Goal: Check status: Check status

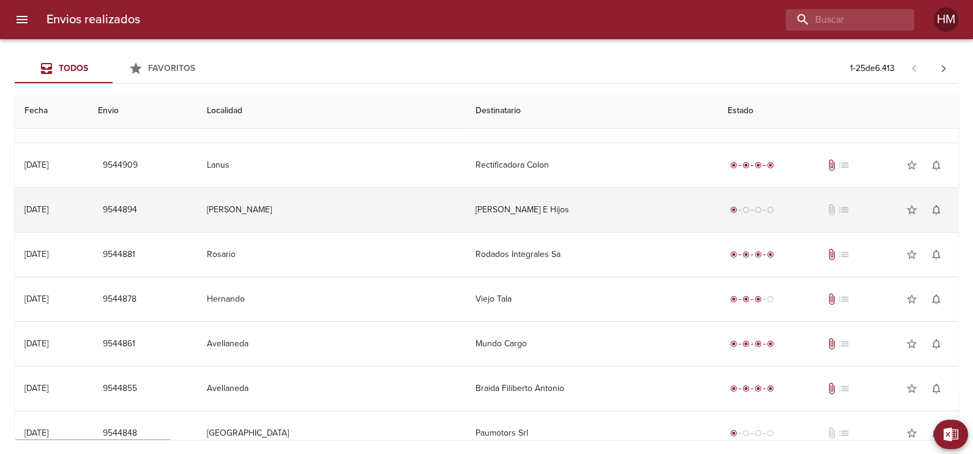
scroll to position [802, 0]
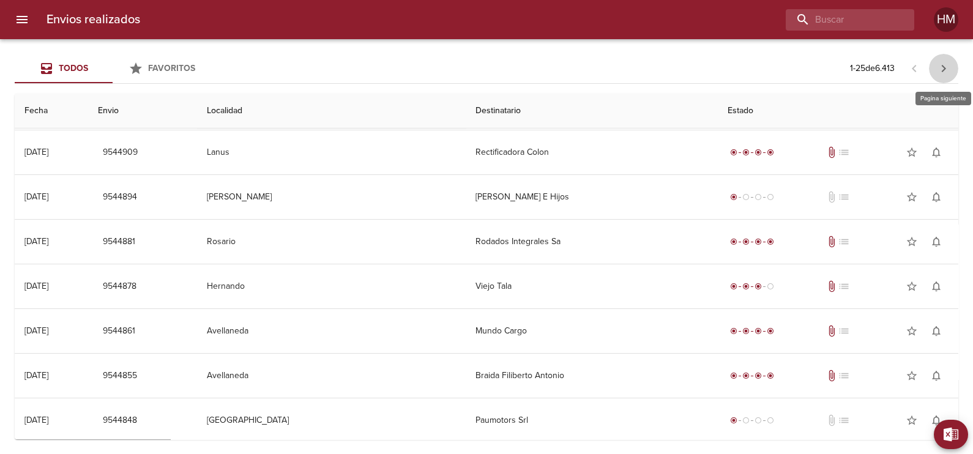
click at [938, 70] on icon "button" at bounding box center [943, 68] width 15 height 15
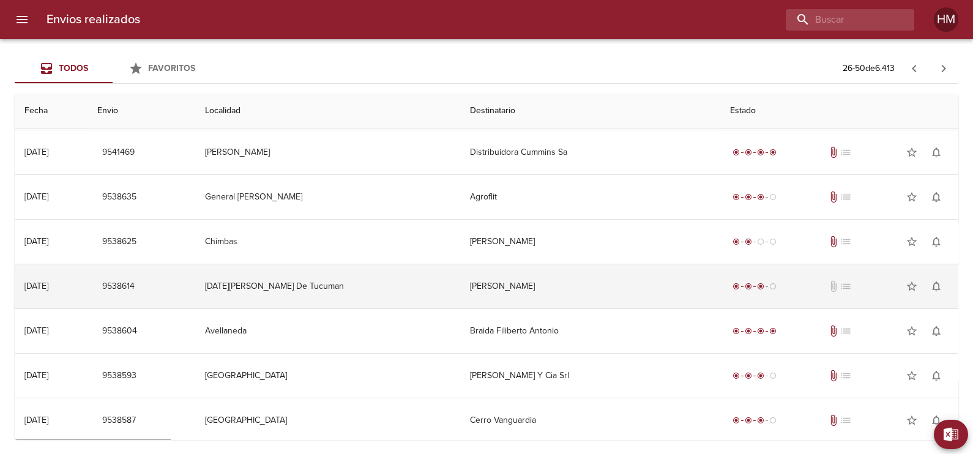
click at [514, 277] on td "[PERSON_NAME]" at bounding box center [590, 286] width 260 height 44
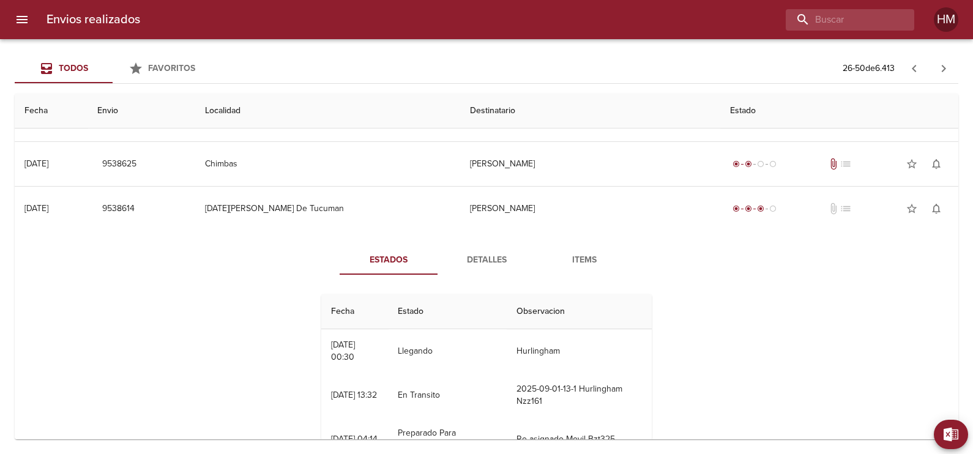
scroll to position [955, 0]
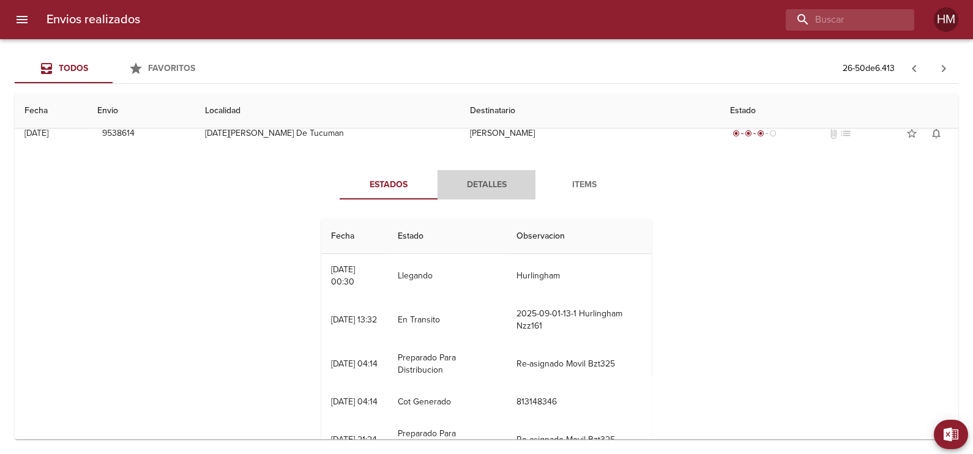
click at [481, 177] on span "Detalles" at bounding box center [486, 184] width 83 height 15
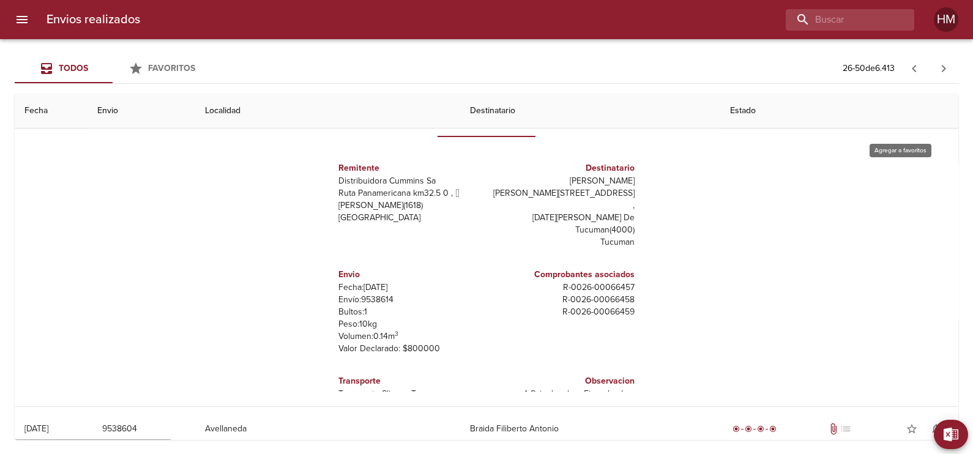
scroll to position [962, 0]
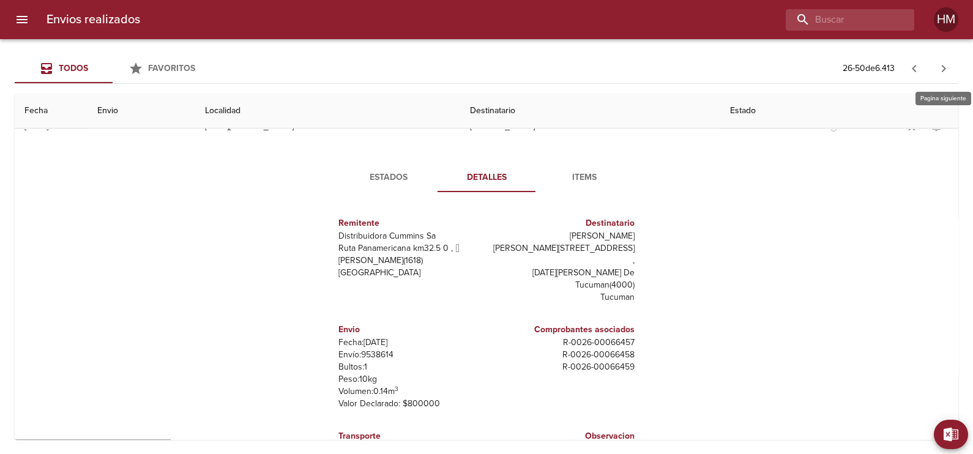
click at [945, 62] on icon "button" at bounding box center [943, 68] width 15 height 15
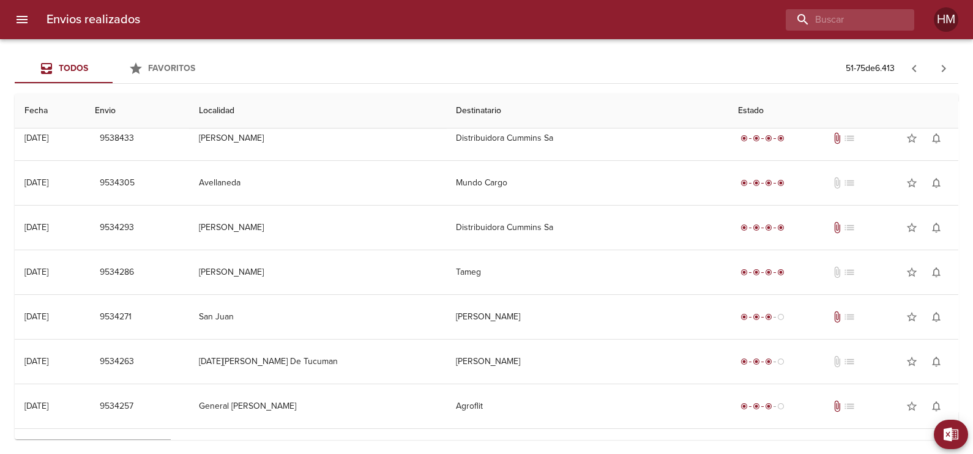
scroll to position [535, 0]
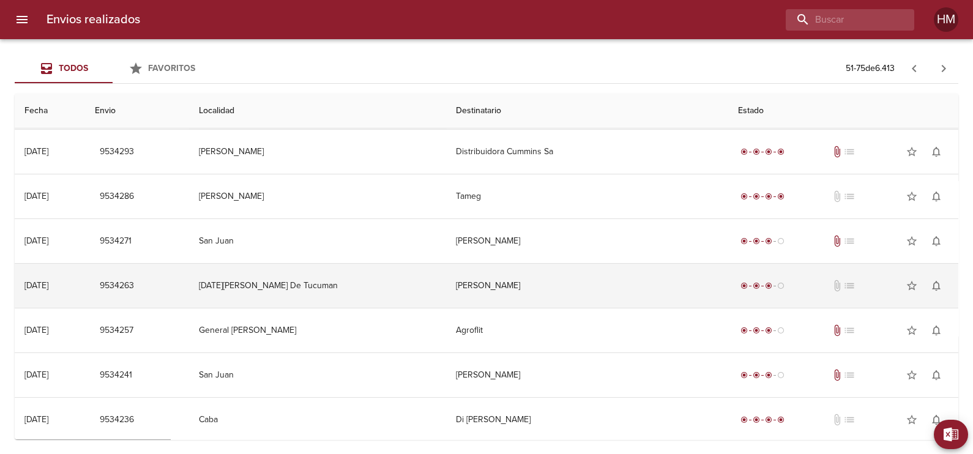
click at [572, 282] on td "[PERSON_NAME]" at bounding box center [587, 286] width 282 height 44
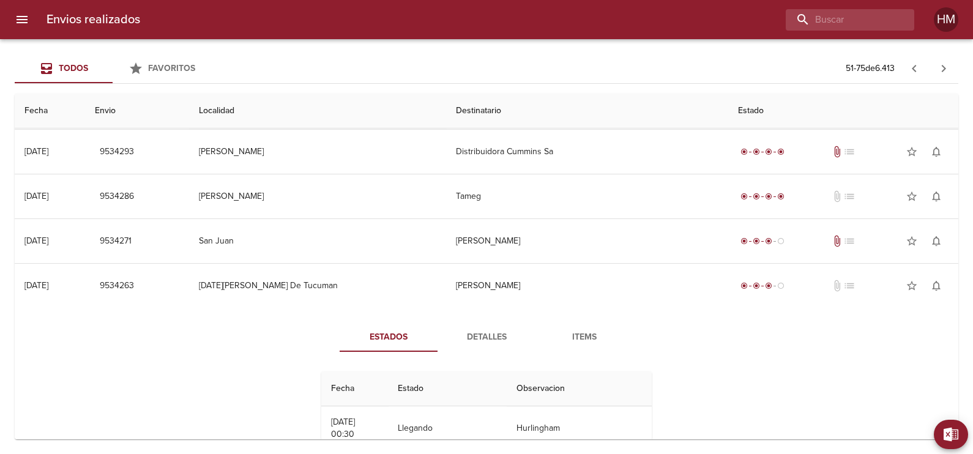
click at [474, 332] on span "Detalles" at bounding box center [486, 337] width 83 height 15
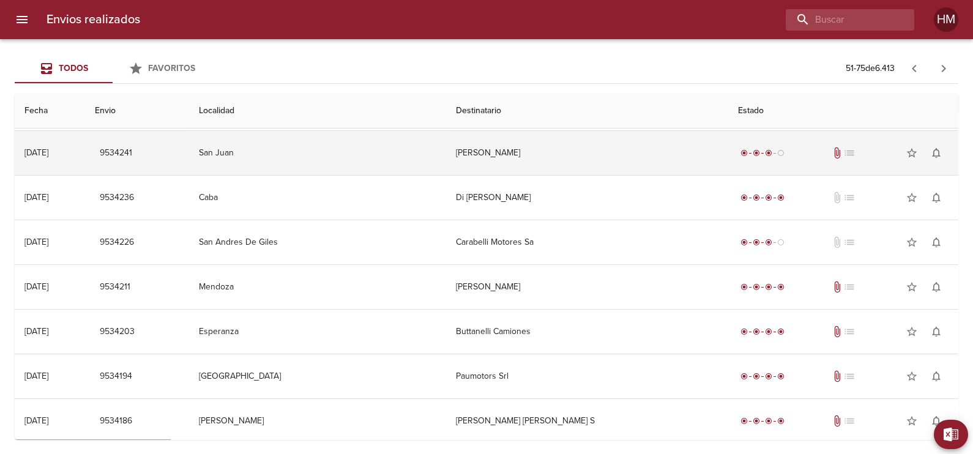
scroll to position [1115, 0]
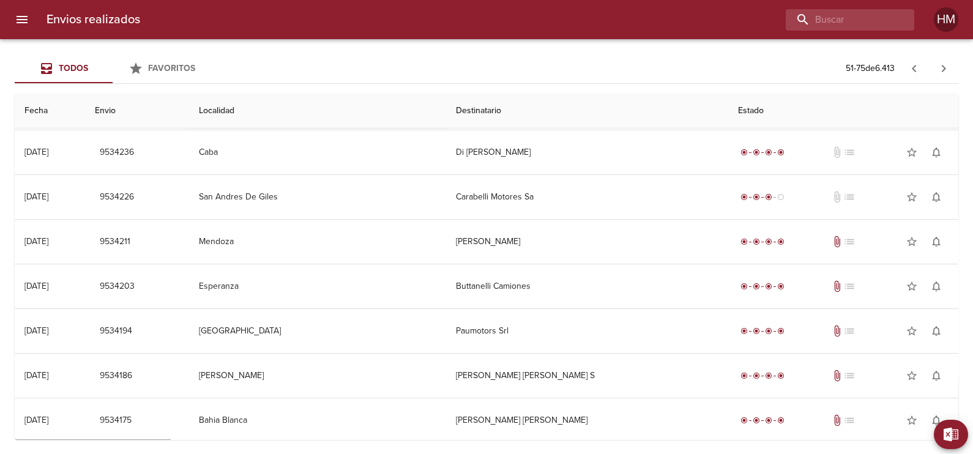
click at [938, 69] on icon "button" at bounding box center [943, 68] width 15 height 15
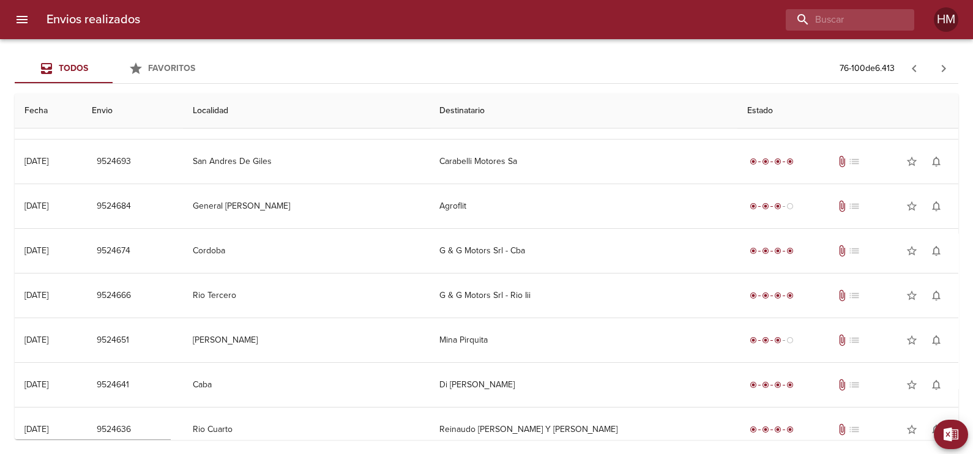
scroll to position [802, 0]
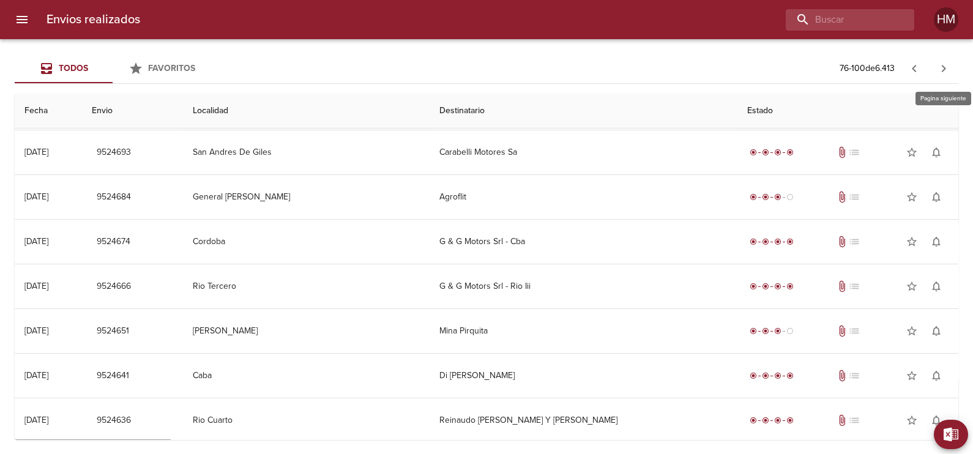
click at [939, 65] on icon "button" at bounding box center [943, 68] width 15 height 15
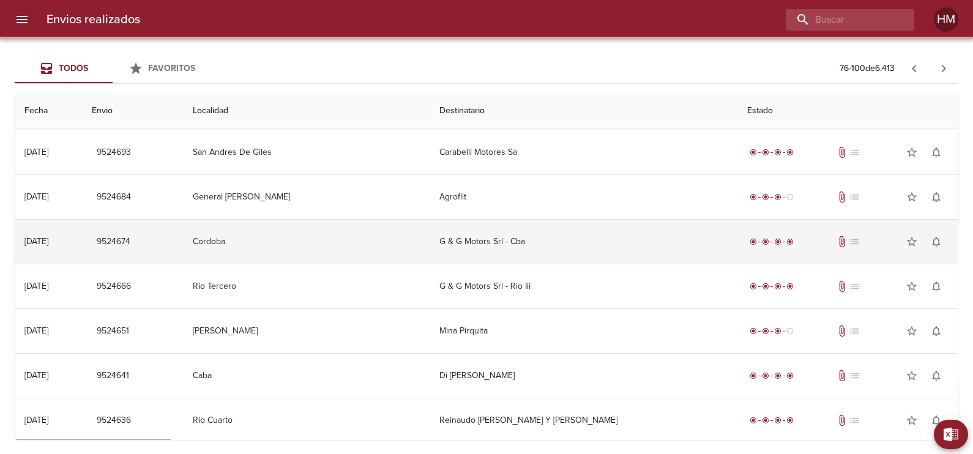
scroll to position [0, 0]
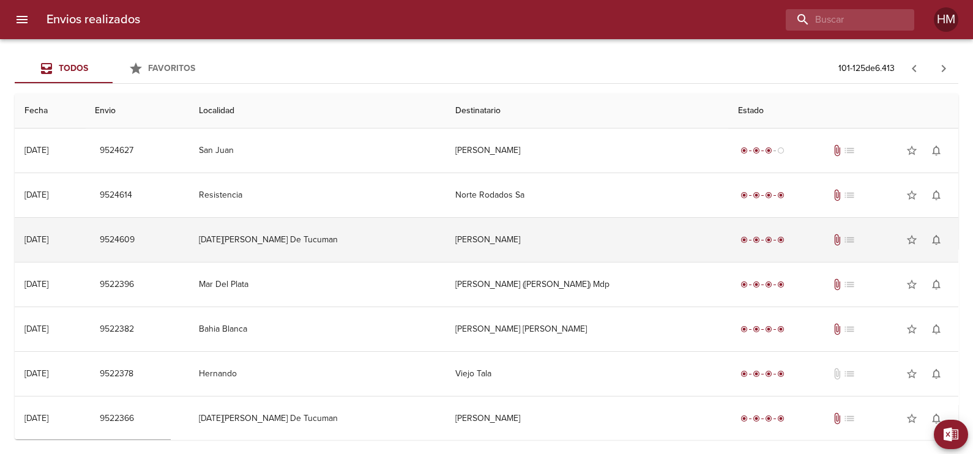
click at [545, 222] on td "[PERSON_NAME]" at bounding box center [586, 240] width 283 height 44
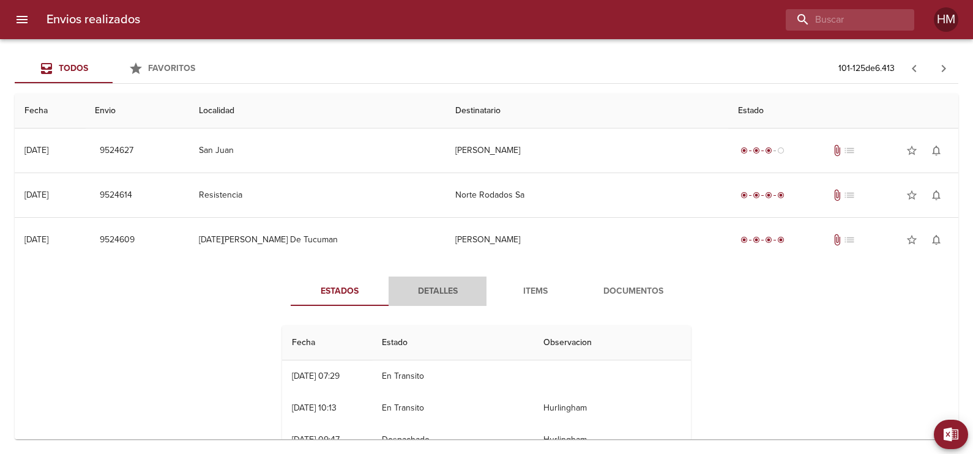
click at [447, 287] on span "Detalles" at bounding box center [437, 291] width 83 height 15
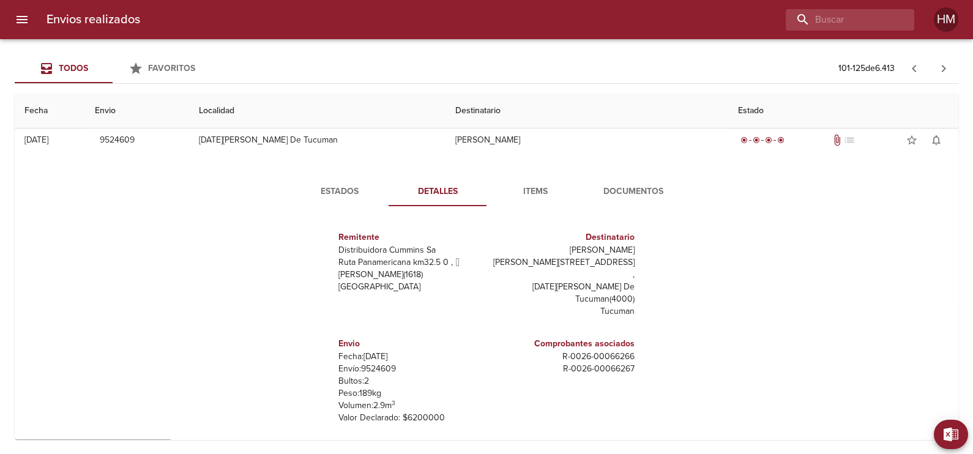
scroll to position [76, 0]
